Goal: Task Accomplishment & Management: Manage account settings

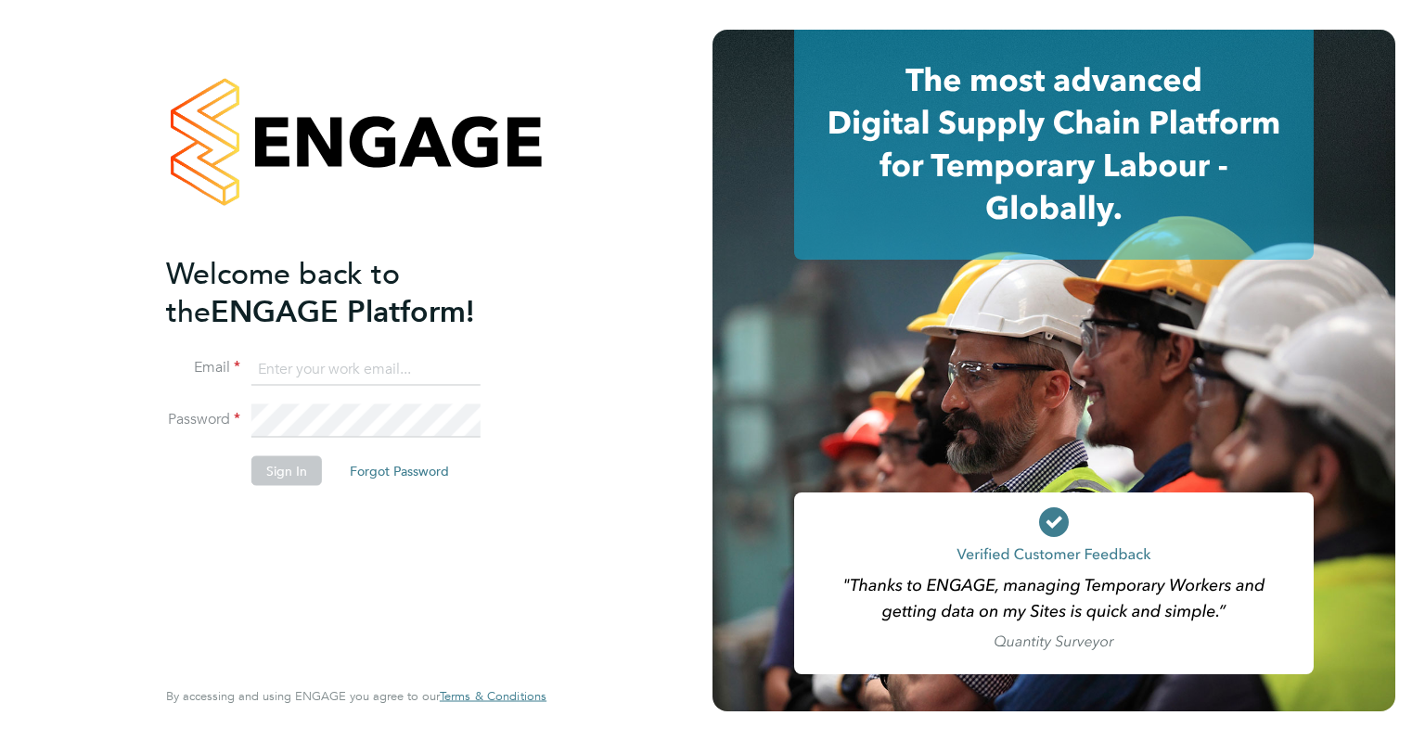
type input "jemma.thrower@brightonandhovealbion.com"
click at [282, 470] on button "Sign In" at bounding box center [286, 470] width 70 height 30
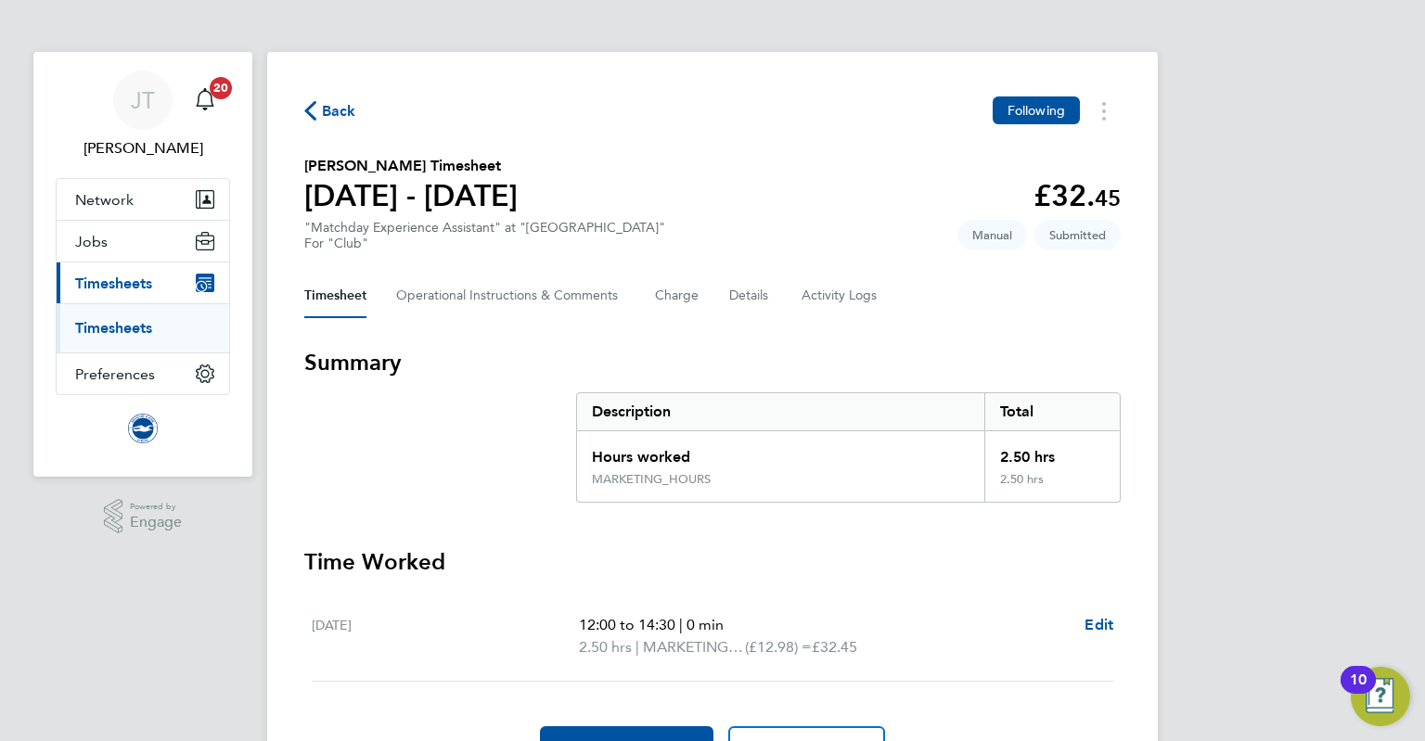
scroll to position [102, 0]
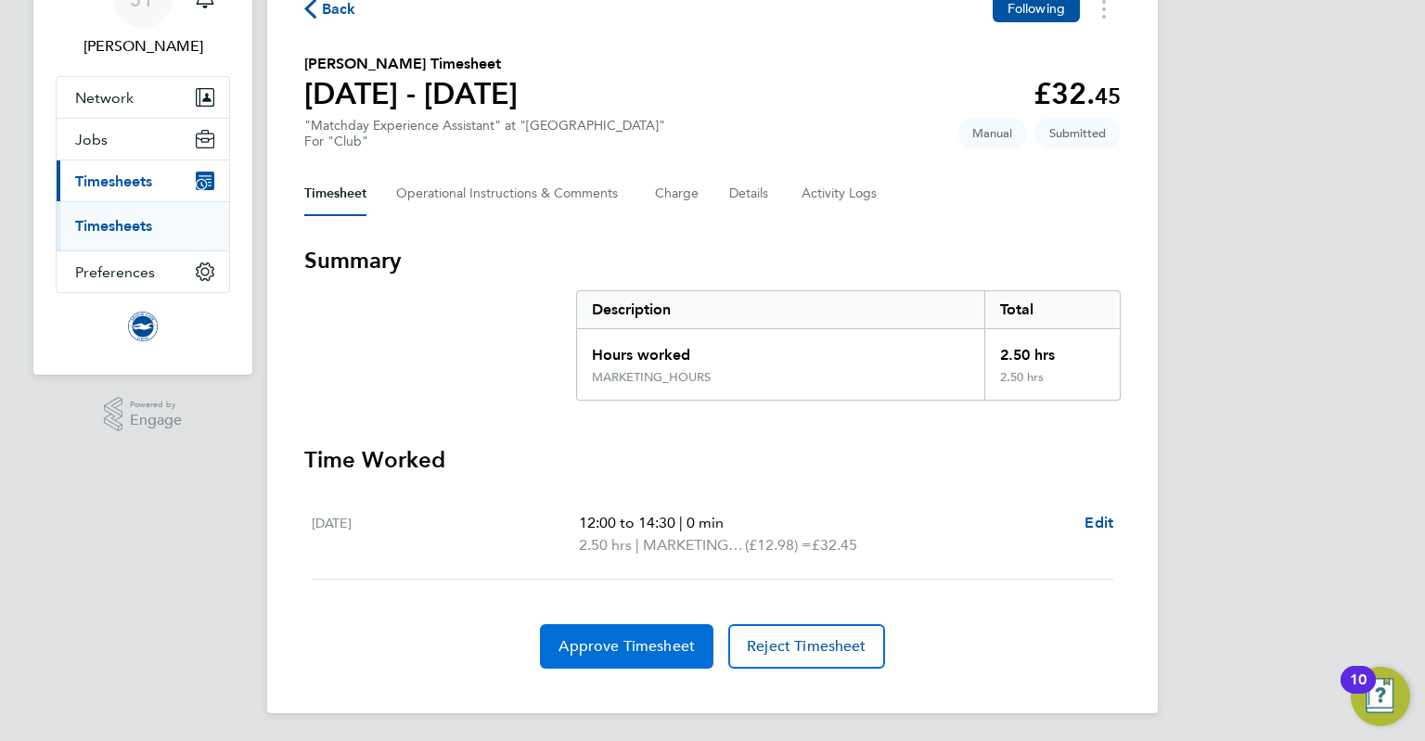
click at [638, 639] on span "Approve Timesheet" at bounding box center [626, 646] width 136 height 19
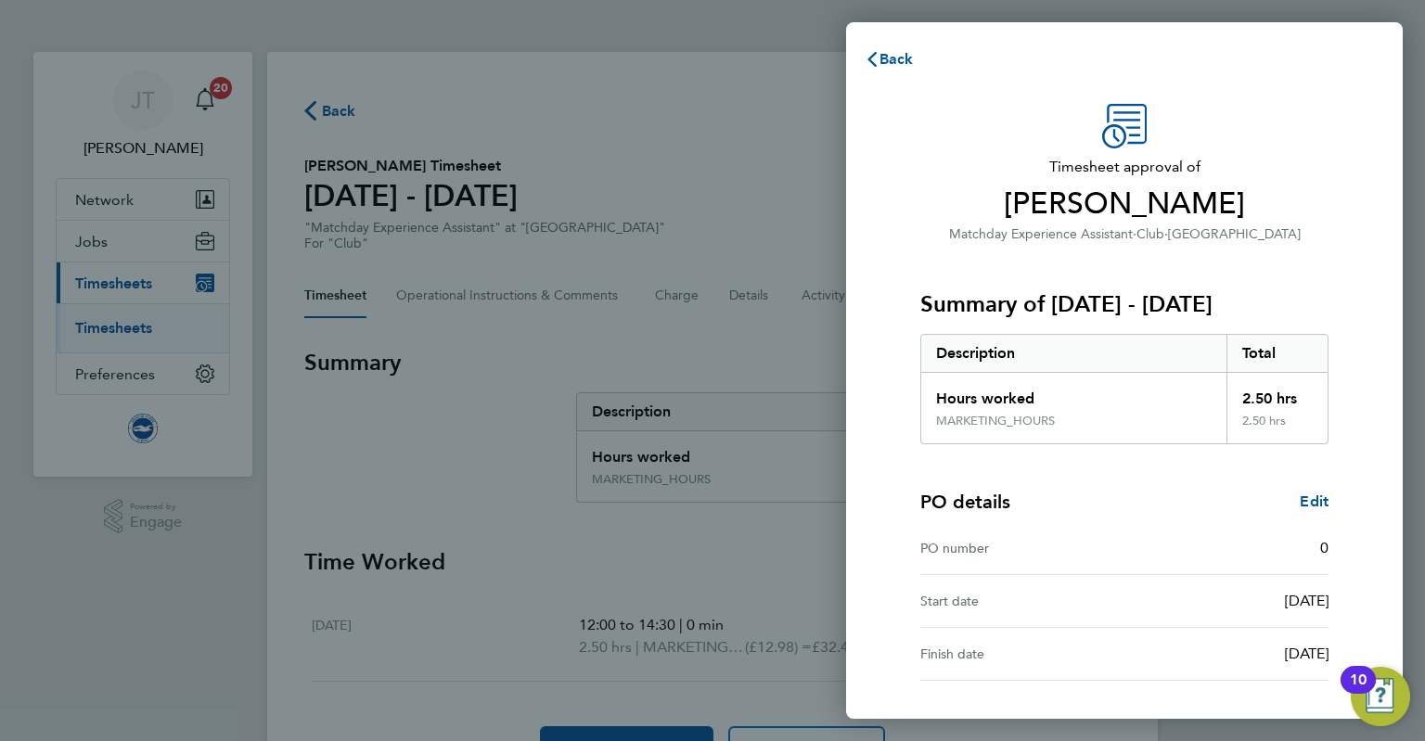
scroll to position [146, 0]
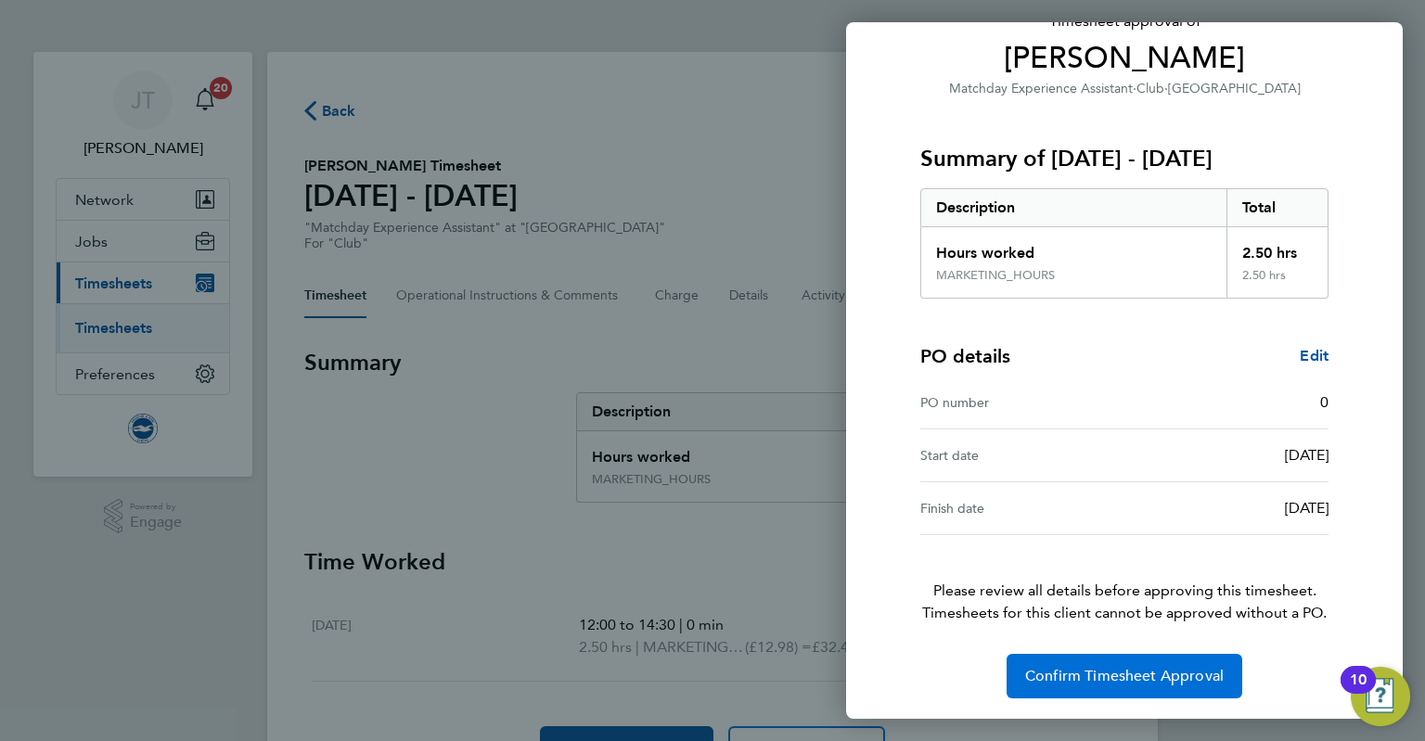
click at [1100, 682] on span "Confirm Timesheet Approval" at bounding box center [1124, 676] width 198 height 19
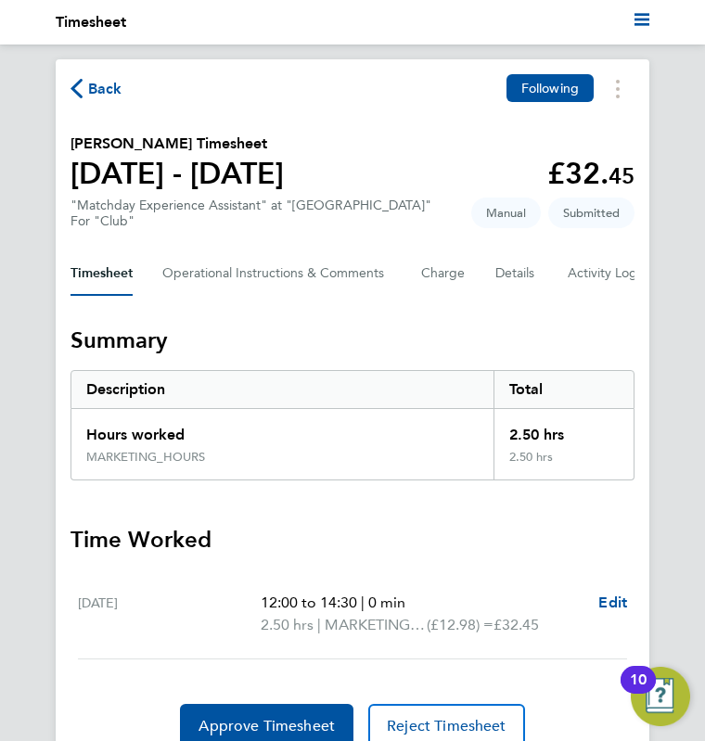
scroll to position [74, 0]
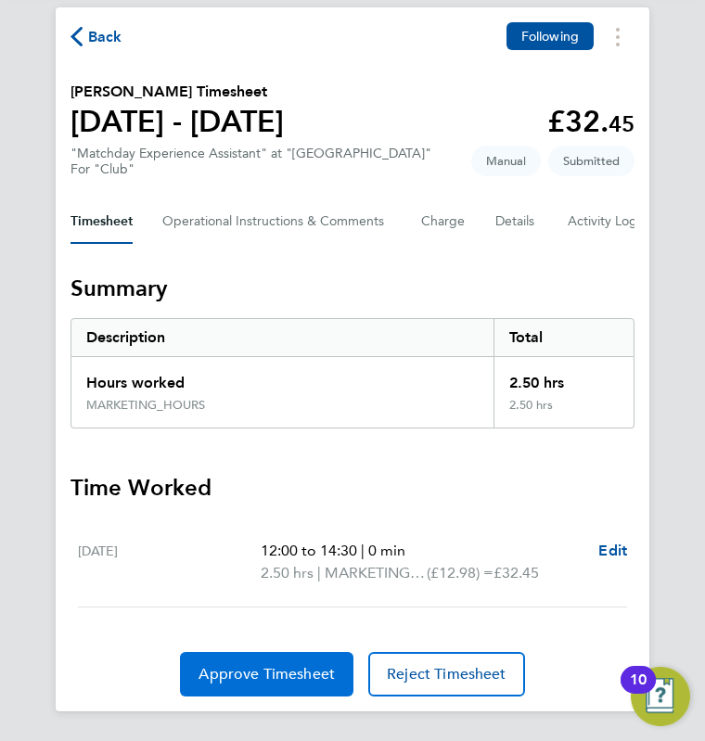
click at [240, 671] on span "Approve Timesheet" at bounding box center [266, 674] width 136 height 19
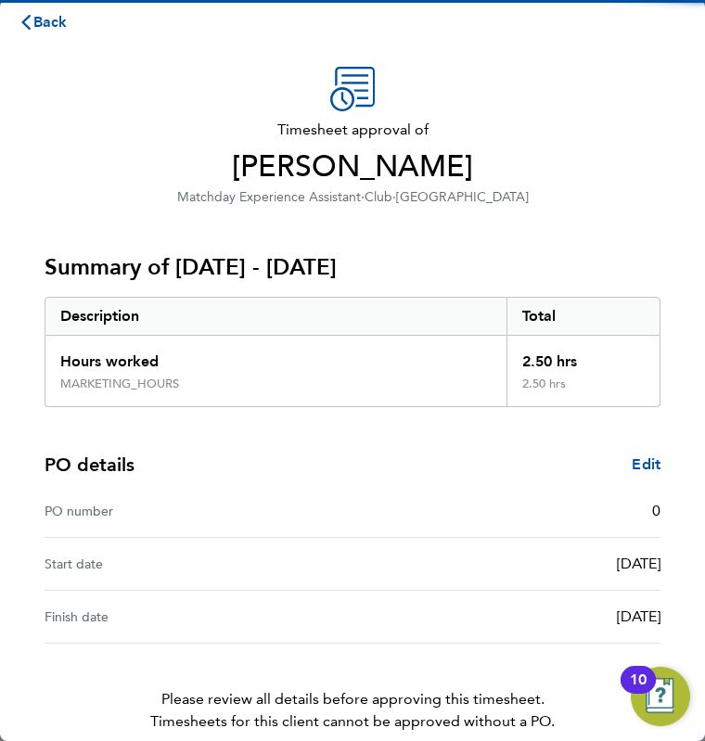
scroll to position [86, 0]
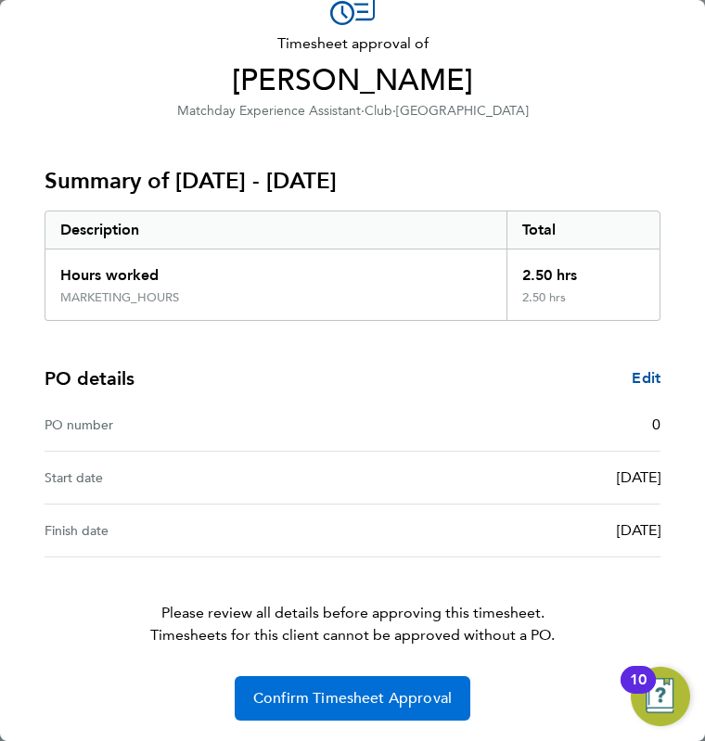
click at [339, 699] on span "Confirm Timesheet Approval" at bounding box center [352, 698] width 198 height 19
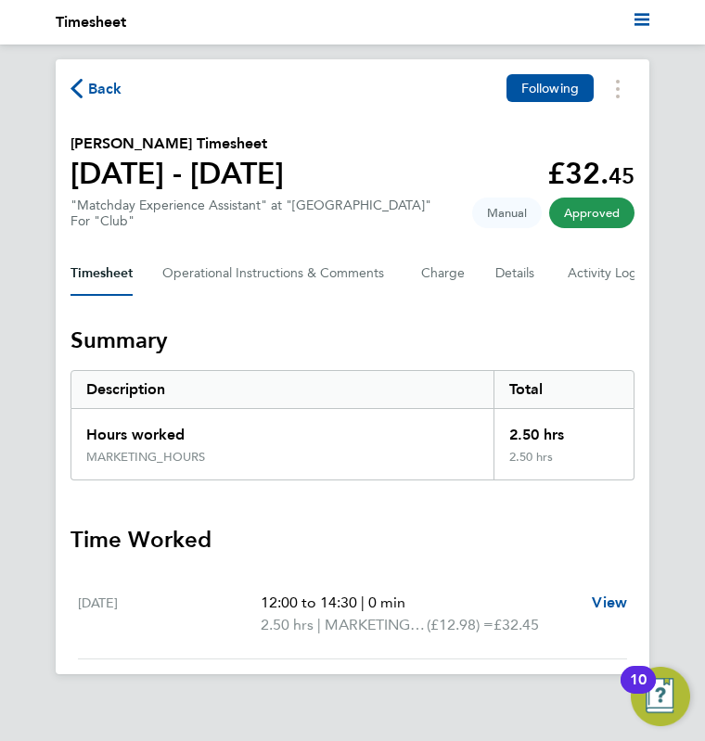
click at [99, 70] on div "Back Following Paige Rudge's Timesheet 01 - 31 Aug 2025 £32. 45 "Matchday Exper…" at bounding box center [353, 366] width 594 height 615
drag, startPoint x: 99, startPoint y: 81, endPoint x: 99, endPoint y: 70, distance: 10.2
click at [99, 70] on div "Back Following Paige Rudge's Timesheet 01 - 31 Aug 2025 £32. 45 "Matchday Exper…" at bounding box center [353, 366] width 594 height 615
click at [100, 90] on span "Back" at bounding box center [105, 89] width 34 height 22
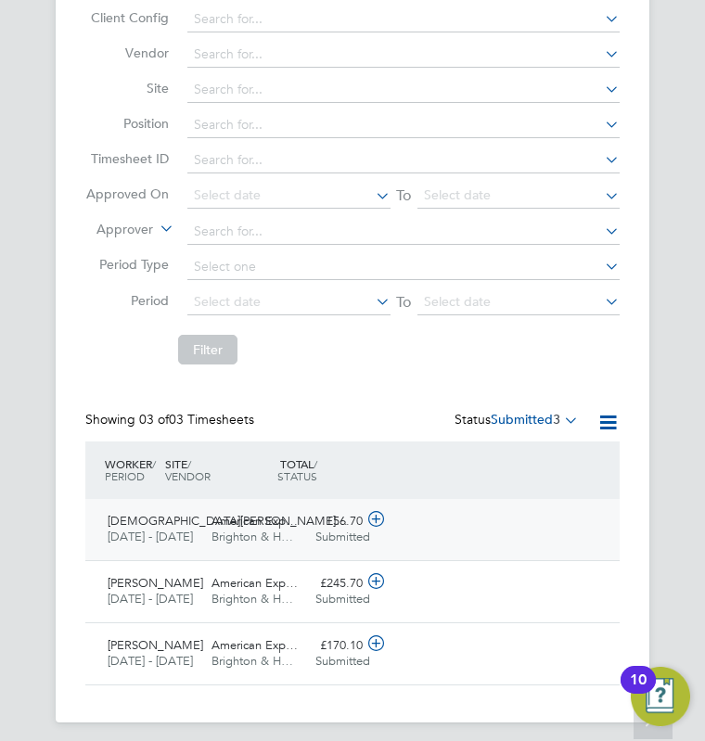
click at [382, 512] on icon at bounding box center [376, 519] width 23 height 15
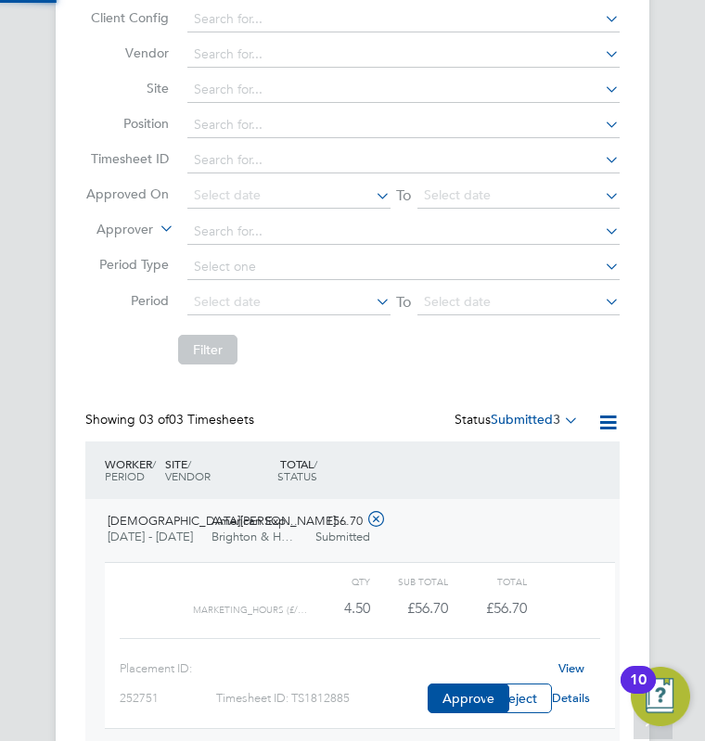
scroll to position [31, 119]
click at [567, 685] on link "View Details" at bounding box center [571, 682] width 38 height 45
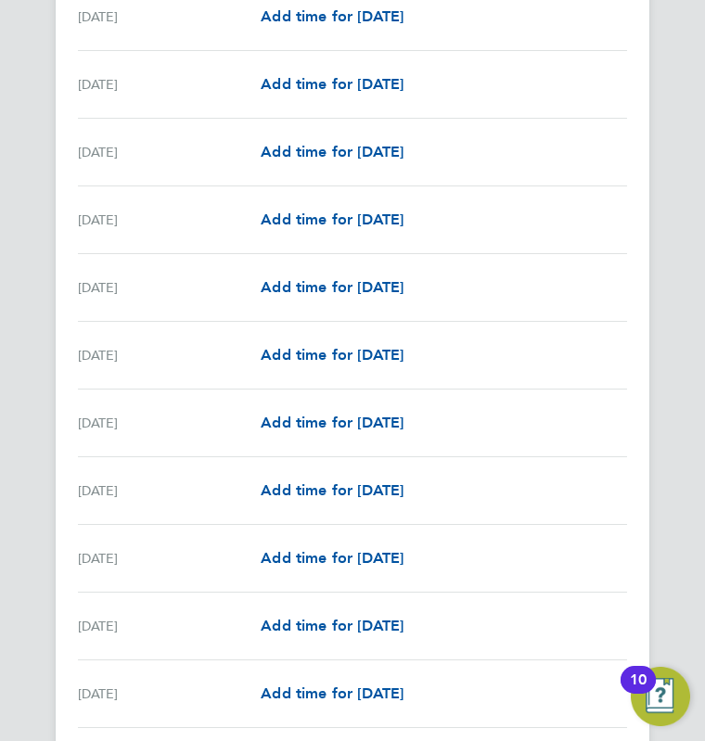
scroll to position [1332, 0]
